Goal: Information Seeking & Learning: Find specific fact

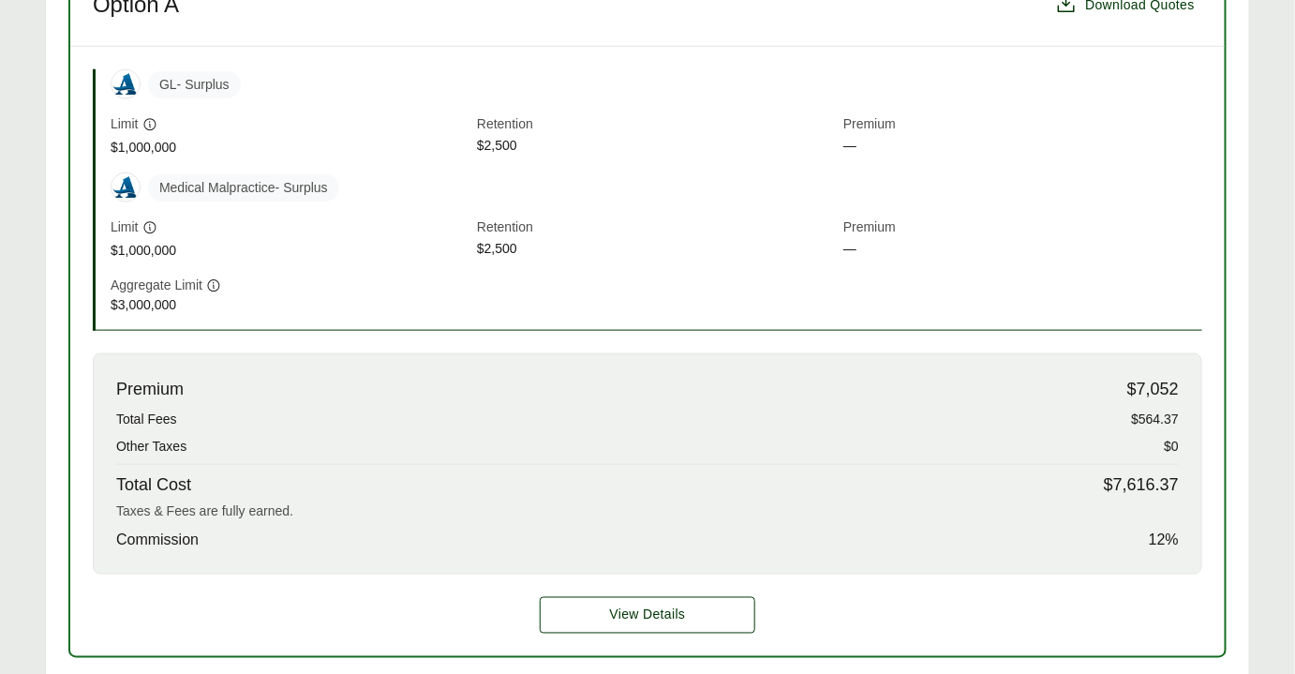
scroll to position [596, 0]
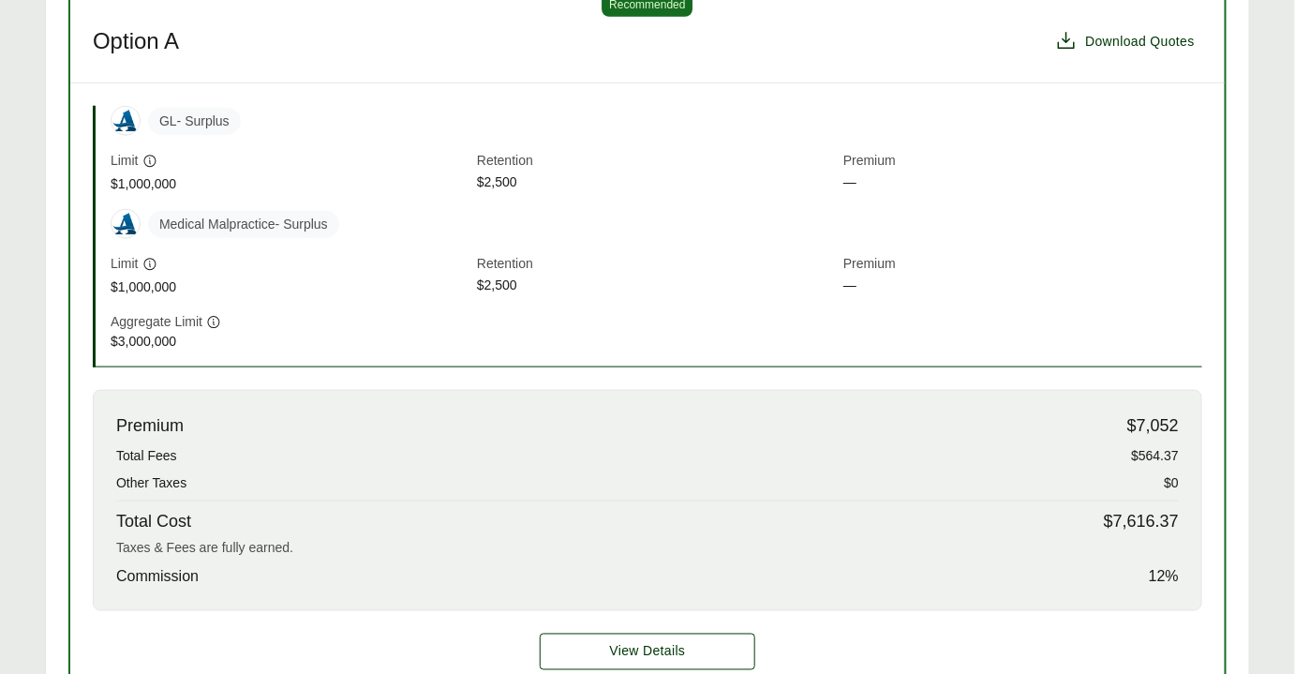
click at [275, 228] on span "Medical Malpractice - Surplus" at bounding box center [243, 224] width 191 height 27
click at [171, 220] on span "Medical Malpractice - Surplus" at bounding box center [243, 224] width 191 height 27
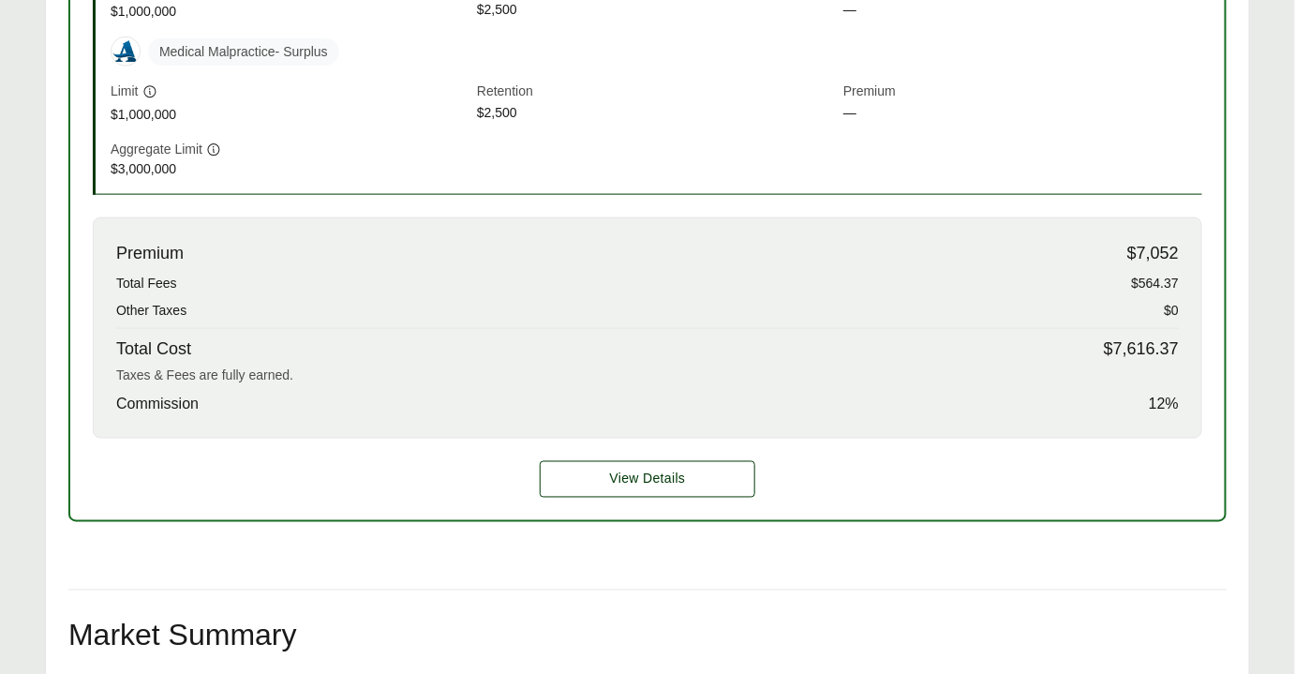
scroll to position [1021, 0]
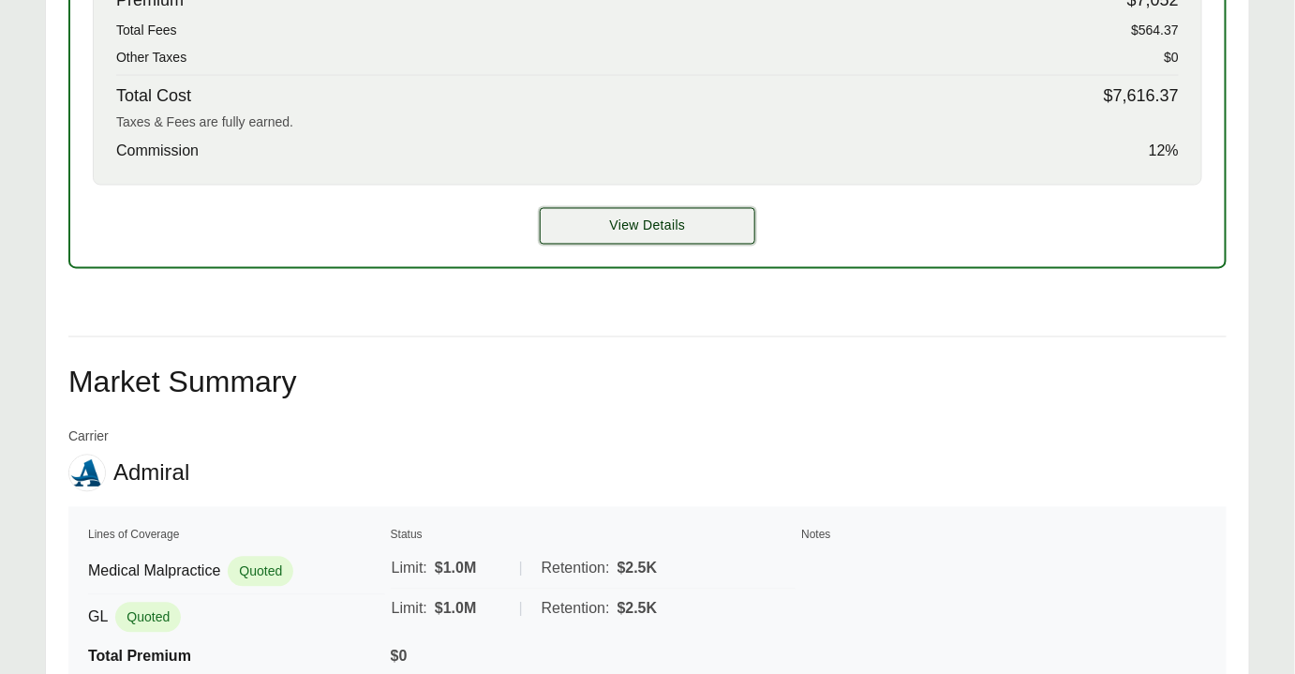
click at [721, 212] on button "View Details" at bounding box center [647, 226] width 215 height 37
click at [581, 221] on button "View Details" at bounding box center [647, 226] width 215 height 37
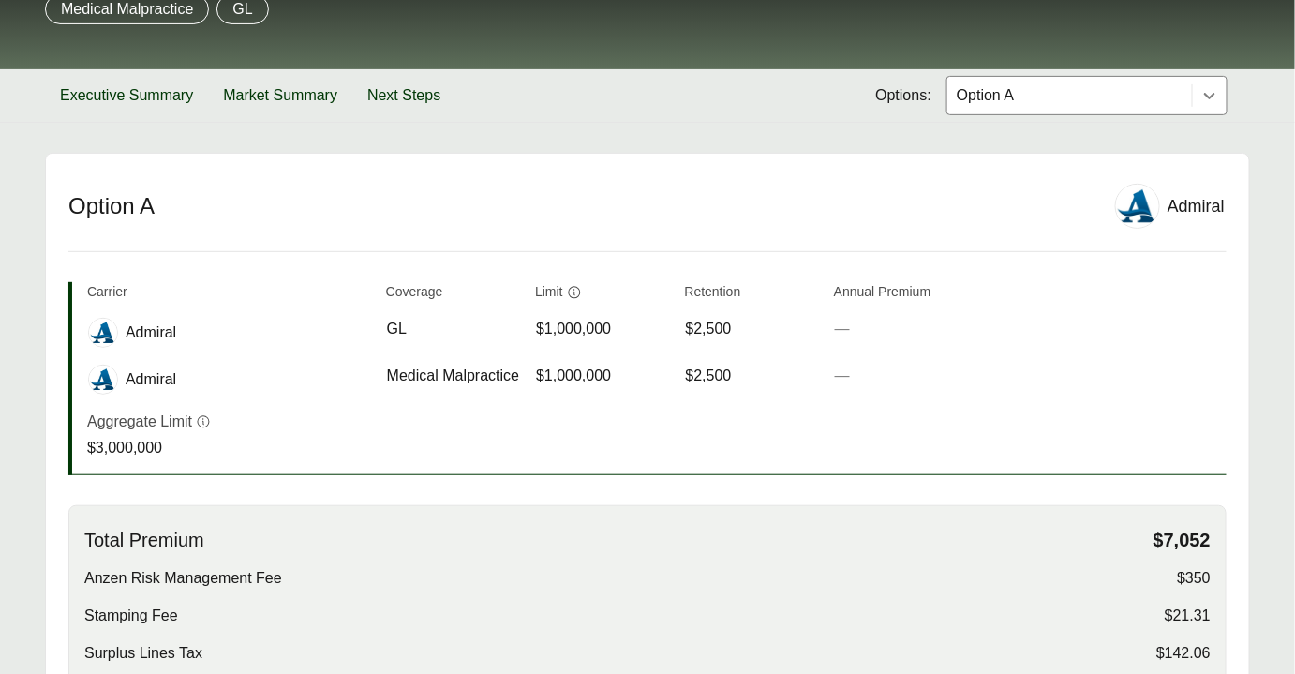
scroll to position [425, 0]
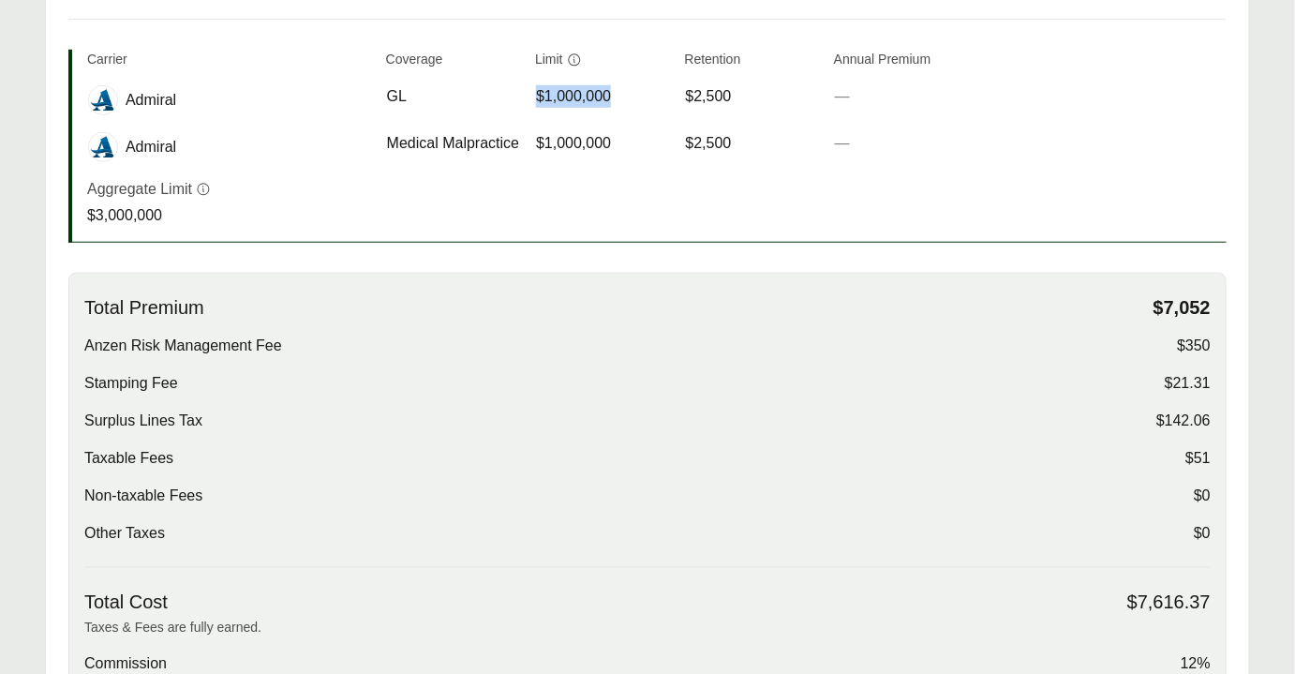
drag, startPoint x: 536, startPoint y: 96, endPoint x: 627, endPoint y: 99, distance: 91.0
click at [627, 99] on div "$1,000,000" at bounding box center [602, 96] width 132 height 22
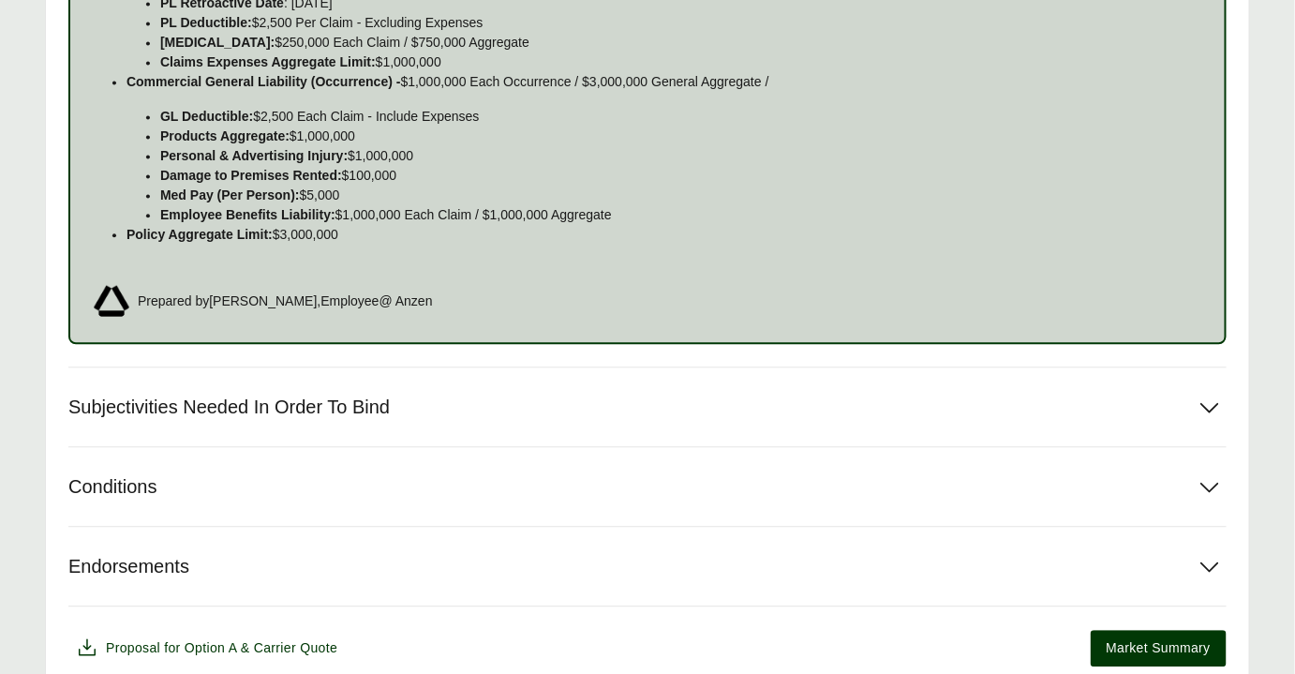
scroll to position [1021, 0]
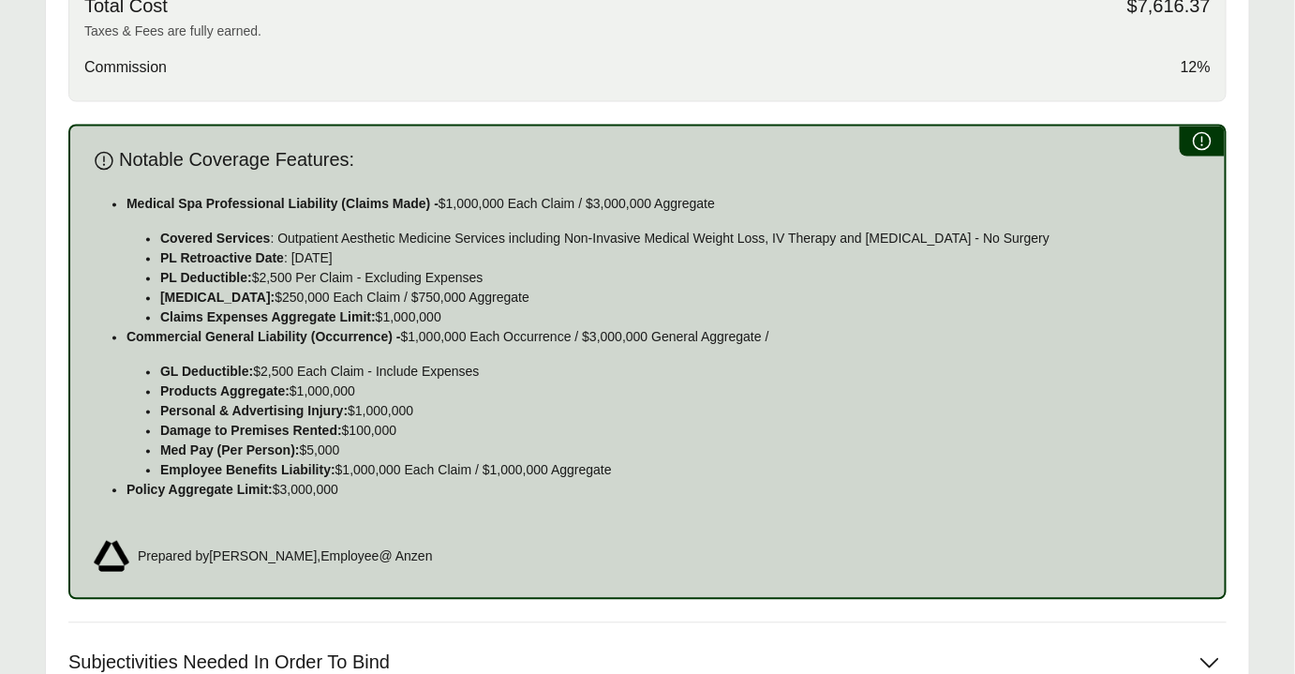
drag, startPoint x: 437, startPoint y: 194, endPoint x: 743, endPoint y: 192, distance: 306.4
click at [743, 195] on p "Medical Spa Professional Liability (Claims Made) - $1,000,000 Each Claim / $3,0…" at bounding box center [664, 205] width 1076 height 20
copy p "$1,000,000 Each Claim / $3,000,000 Aggregate"
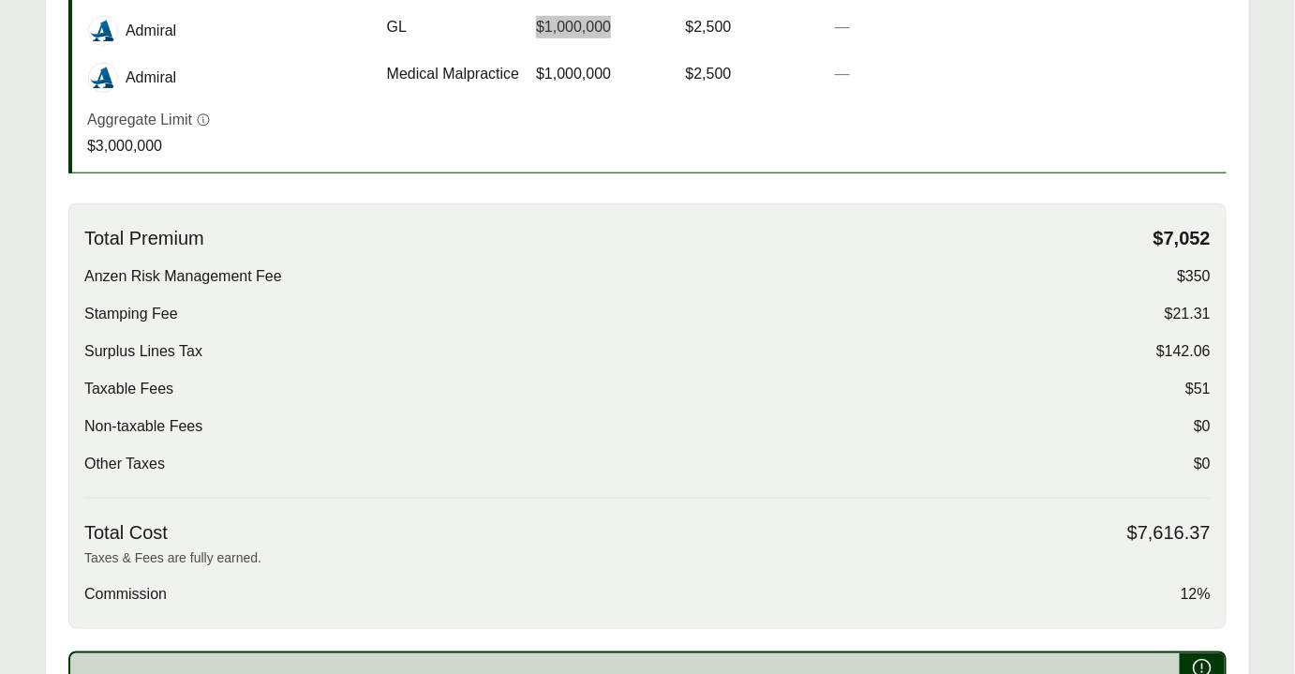
scroll to position [425, 0]
